Goal: Transaction & Acquisition: Purchase product/service

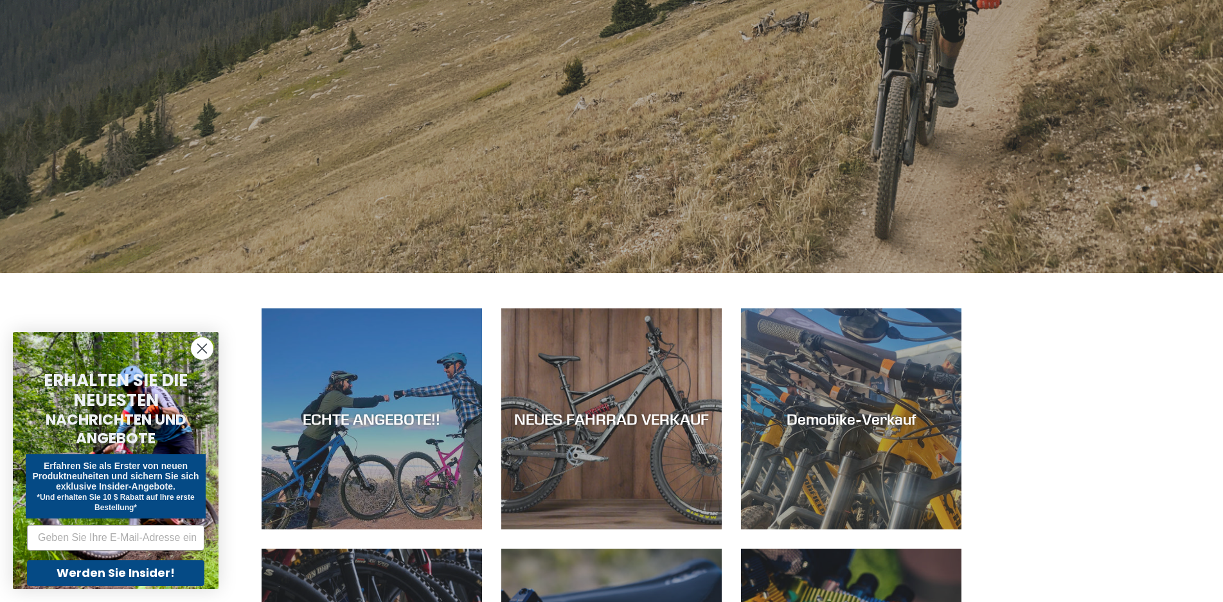
scroll to position [386, 0]
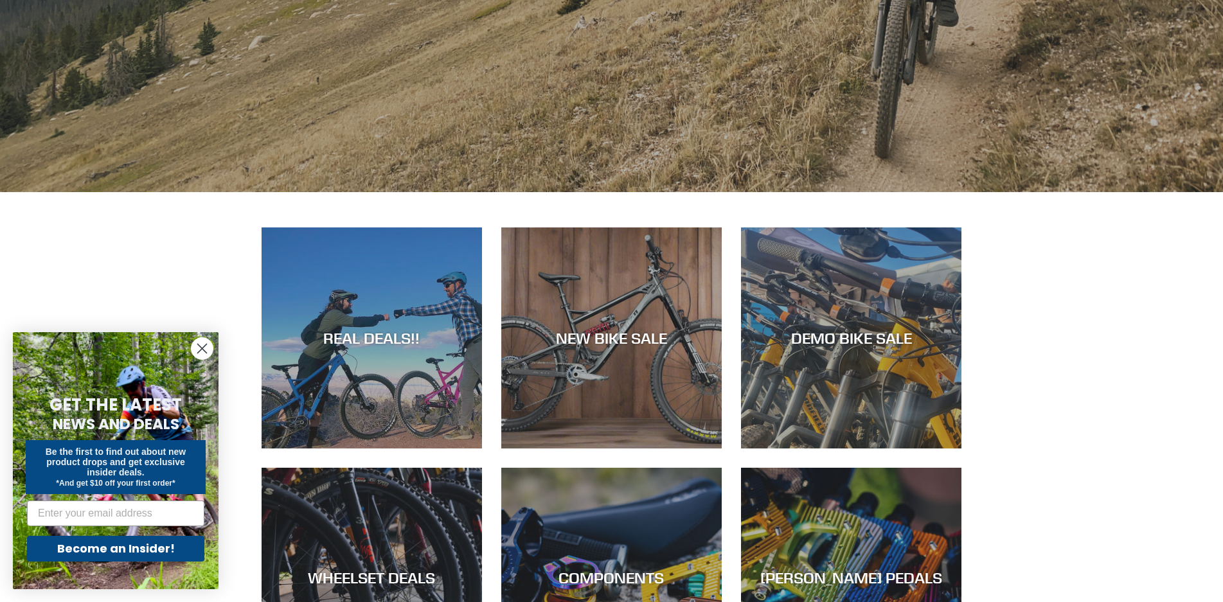
scroll to position [514, 0]
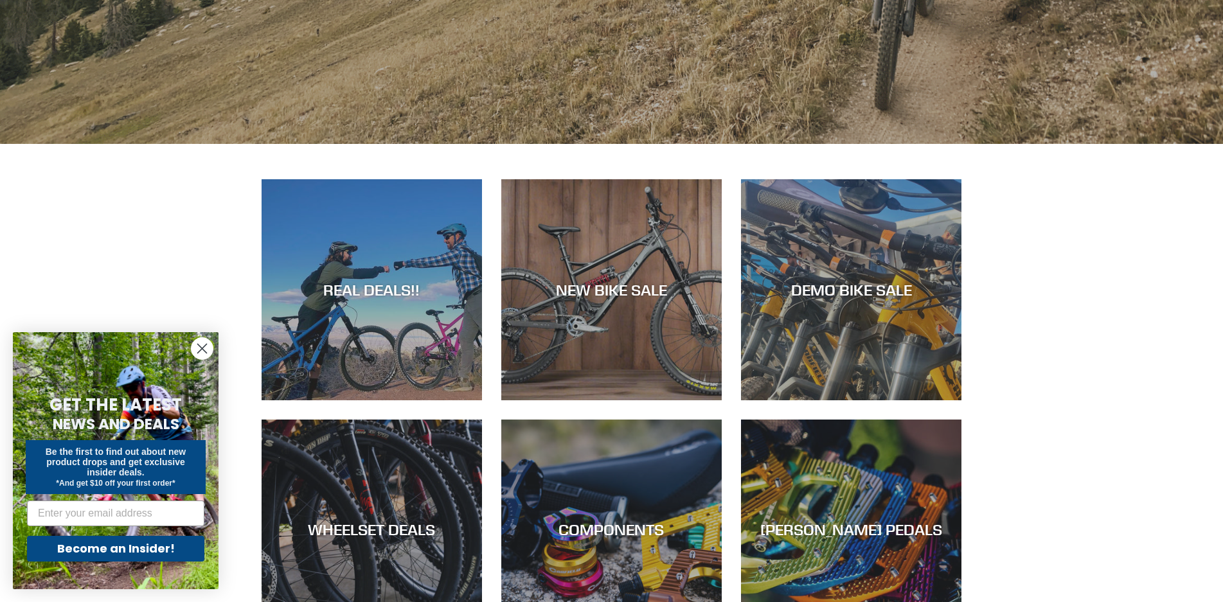
click at [205, 348] on circle "Close dialog" at bounding box center [201, 348] width 21 height 21
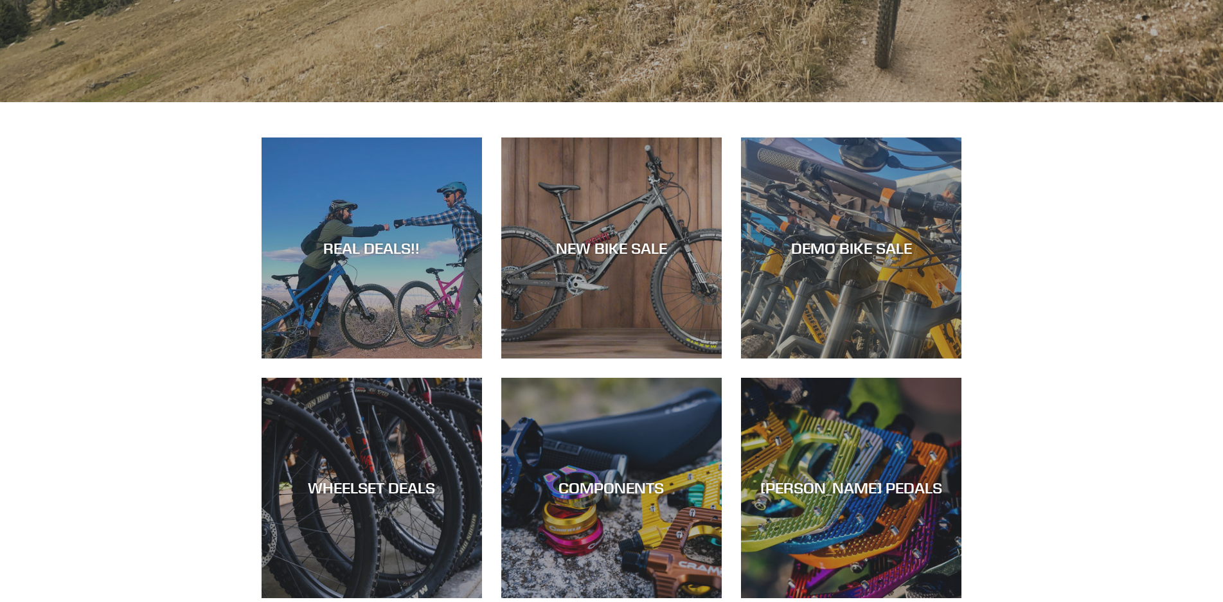
scroll to position [578, 0]
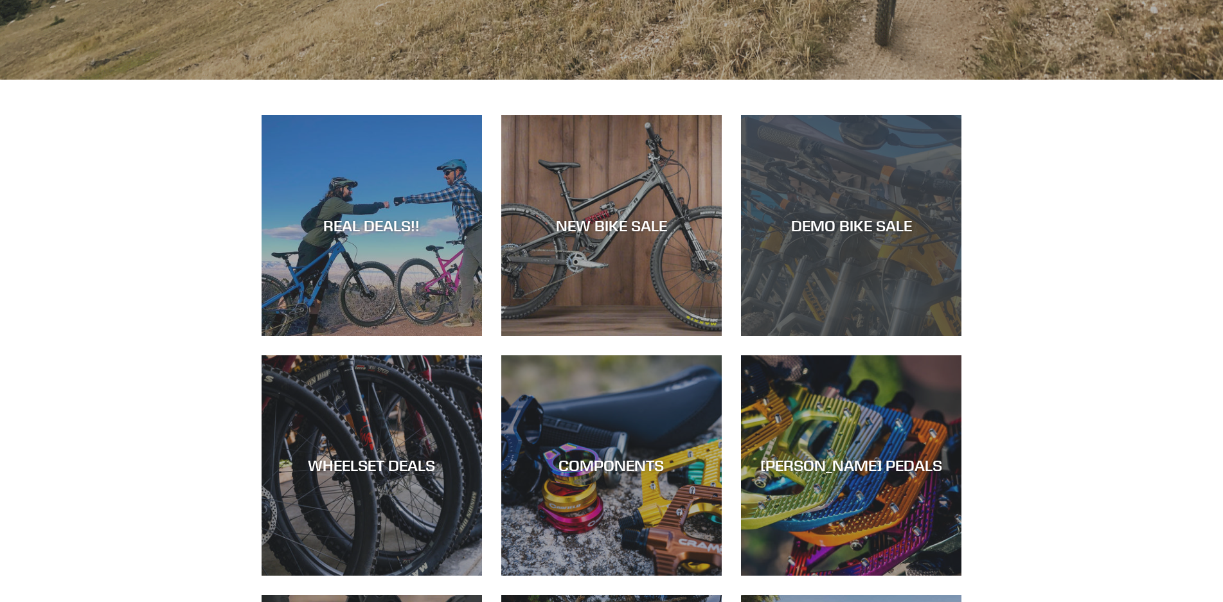
click at [943, 336] on div "DEMO BIKE SALE" at bounding box center [851, 336] width 220 height 0
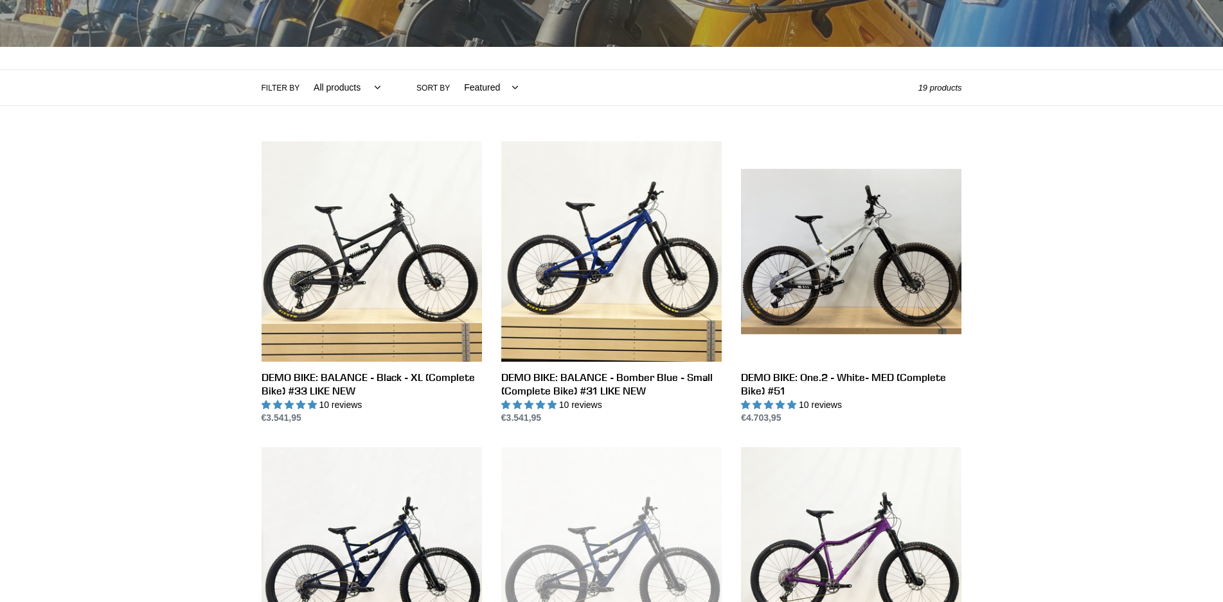
scroll to position [193, 0]
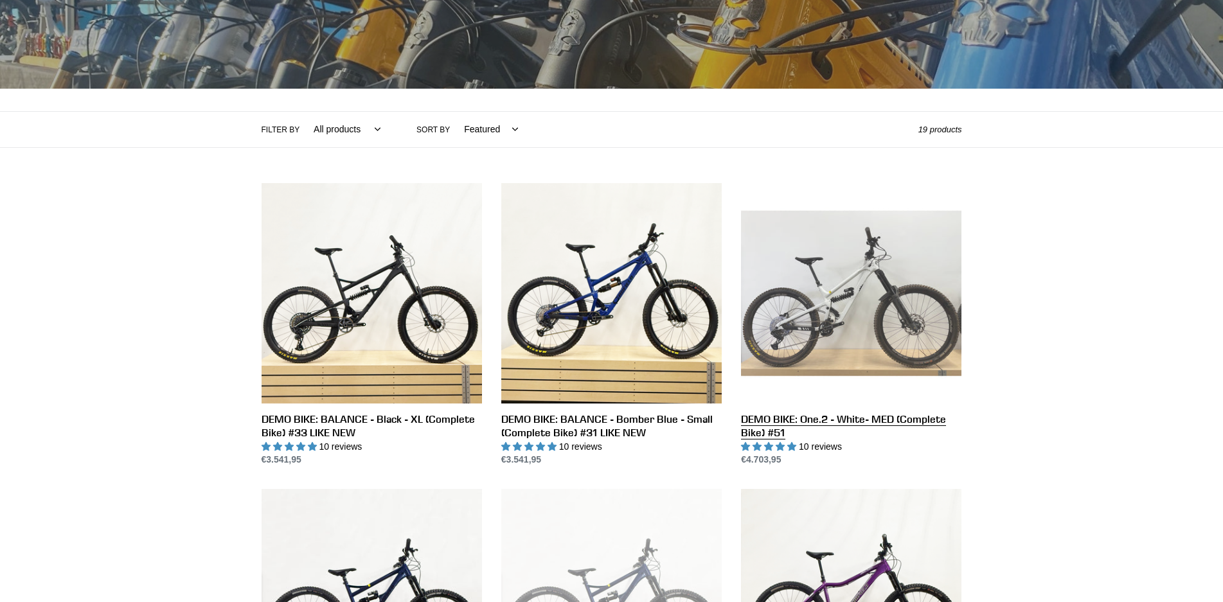
click at [868, 303] on link "DEMO BIKE: One.2 - White- MED (Complete Bike) #51" at bounding box center [851, 325] width 220 height 284
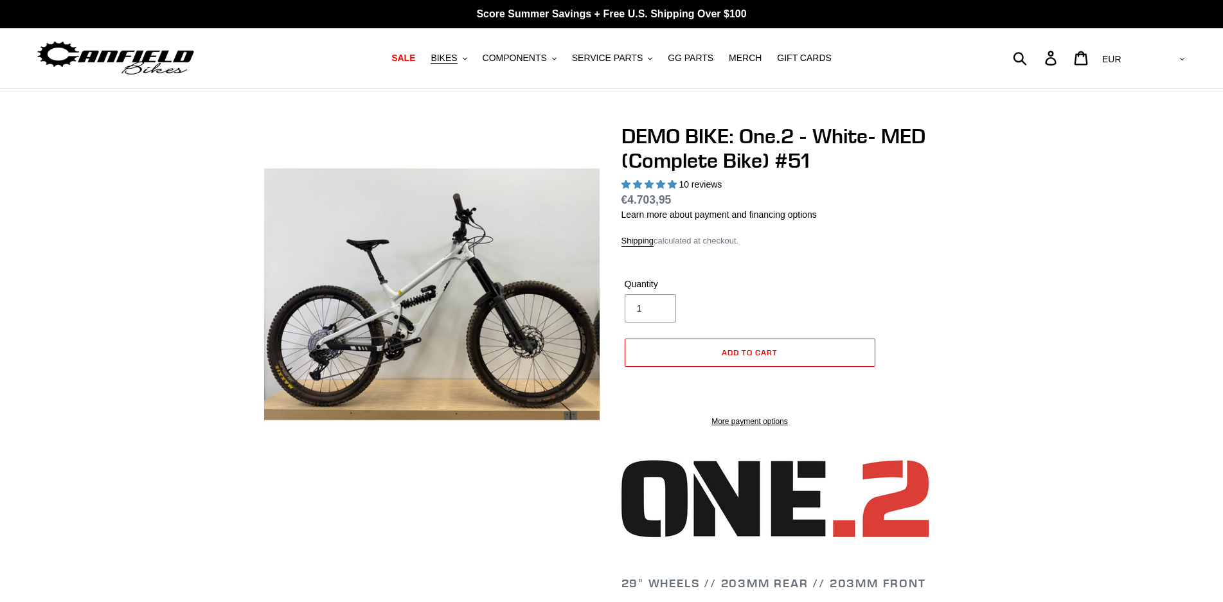
select select "highest-rating"
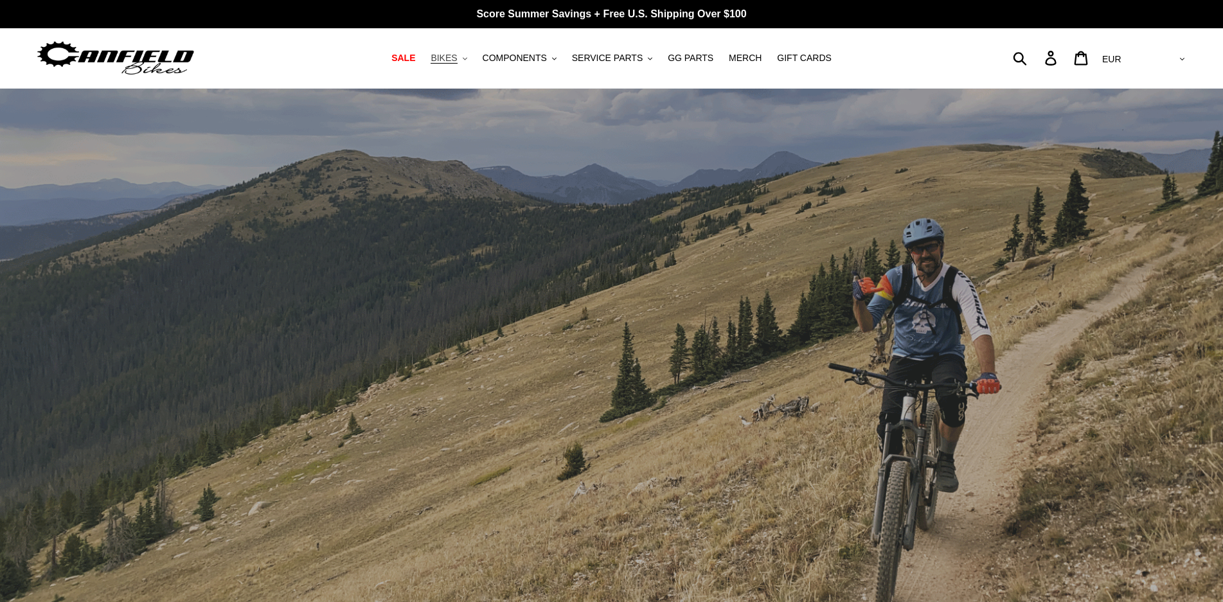
click at [467, 59] on icon ".cls-1{fill:#231f20}" at bounding box center [465, 59] width 4 height 4
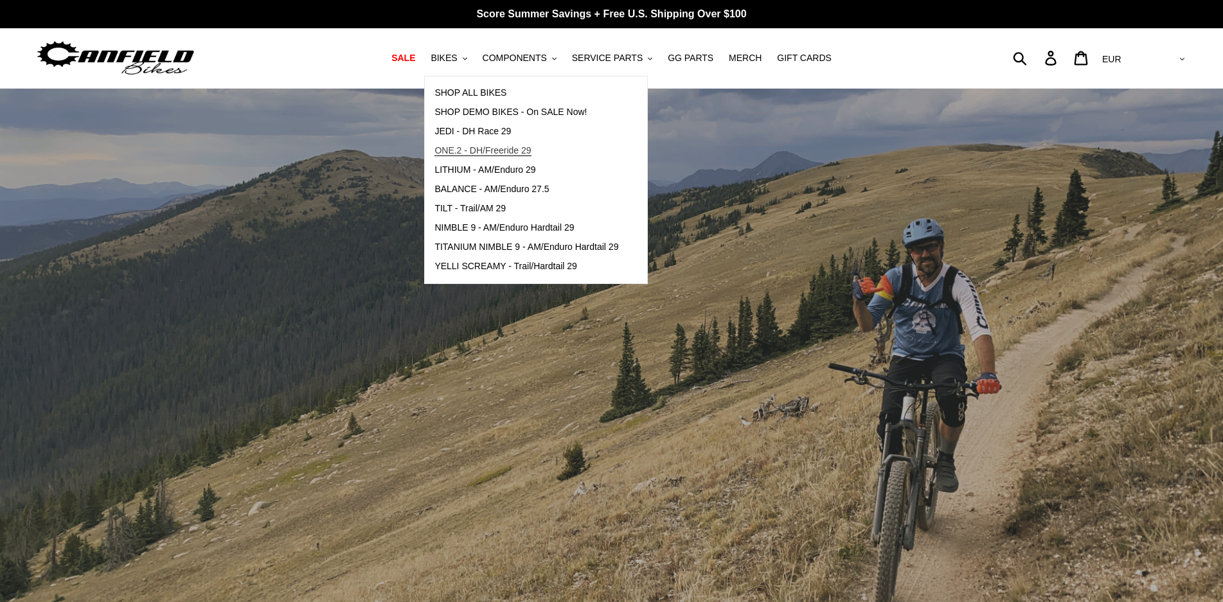
click at [473, 151] on span "ONE.2 - DH/Freeride 29" at bounding box center [482, 150] width 96 height 11
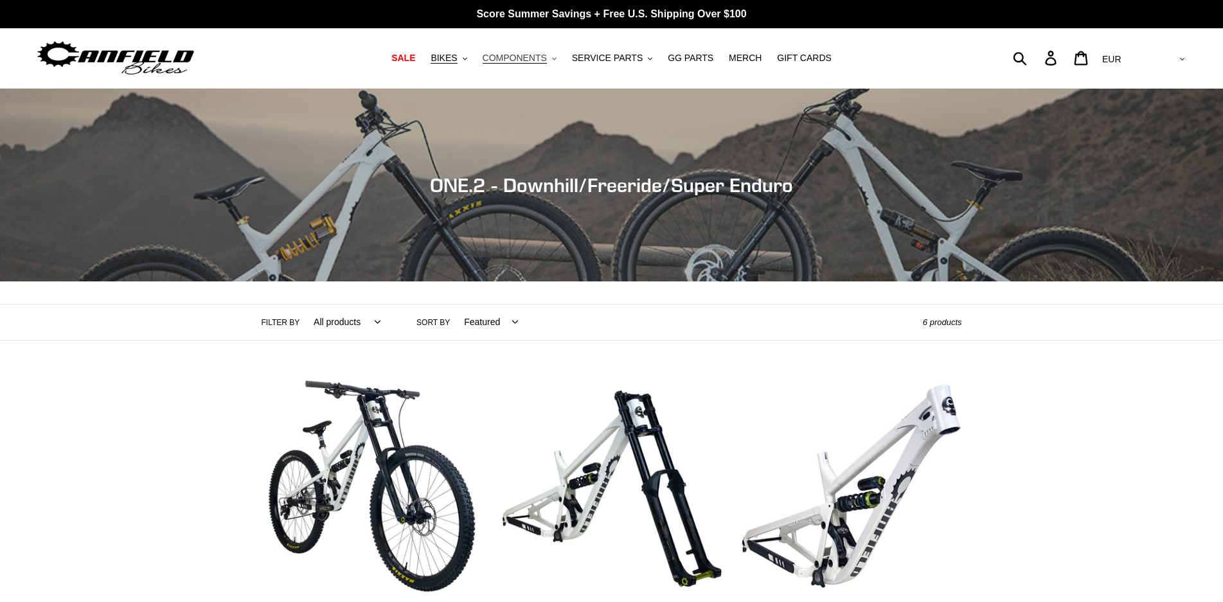
click at [555, 57] on button "COMPONENTS .cls-1{fill:#231f20}" at bounding box center [519, 57] width 87 height 17
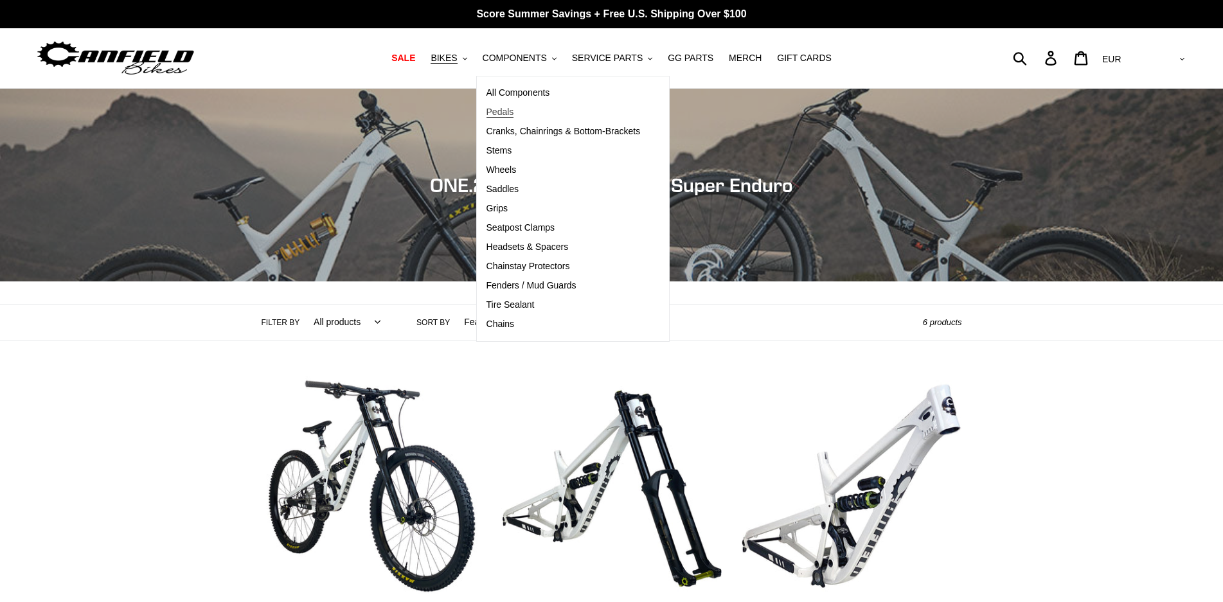
click at [528, 111] on link "Pedals" at bounding box center [563, 112] width 173 height 19
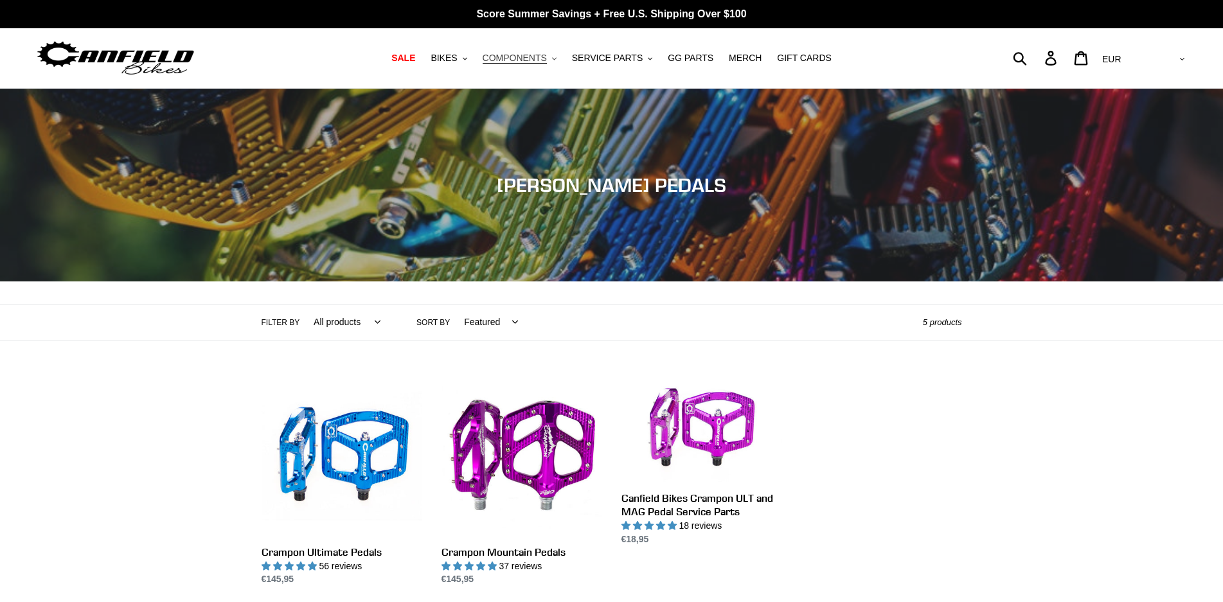
click at [558, 54] on button "COMPONENTS .cls-1{fill:#231f20}" at bounding box center [519, 57] width 87 height 17
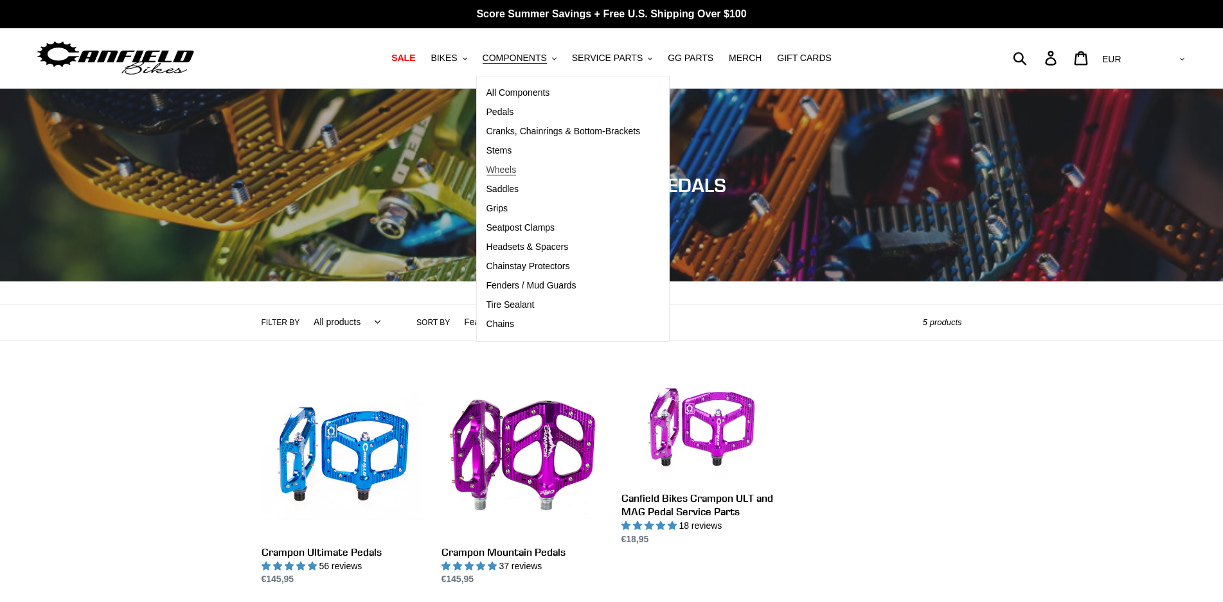
click at [551, 165] on link "Wheels" at bounding box center [563, 170] width 173 height 19
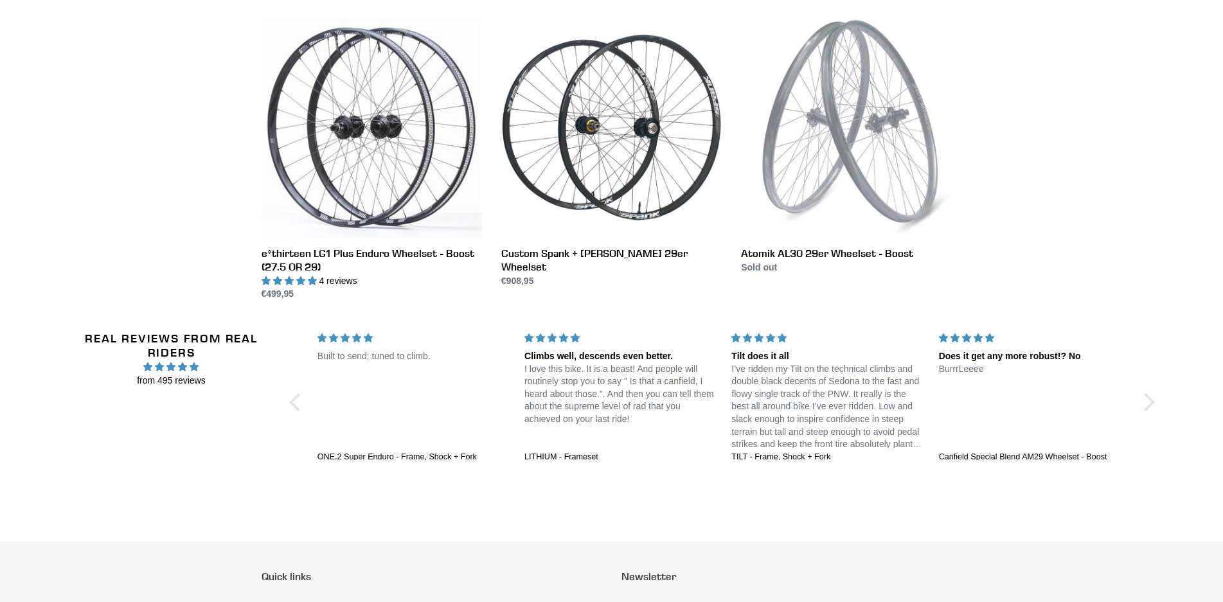
scroll to position [386, 0]
